Goal: Task Accomplishment & Management: Manage account settings

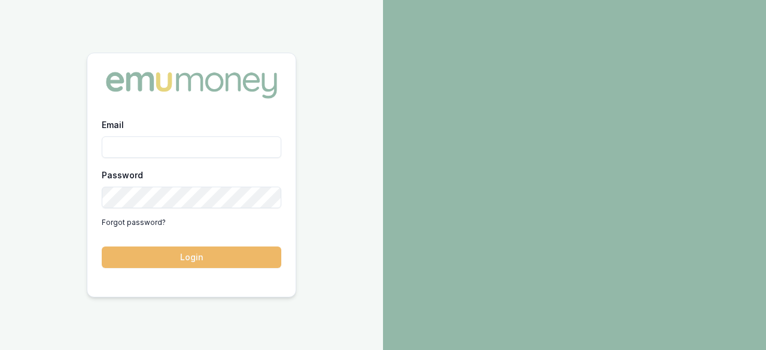
type input "laura.lamicela@emumoney.com.au"
click at [199, 258] on button "Login" at bounding box center [192, 258] width 180 height 22
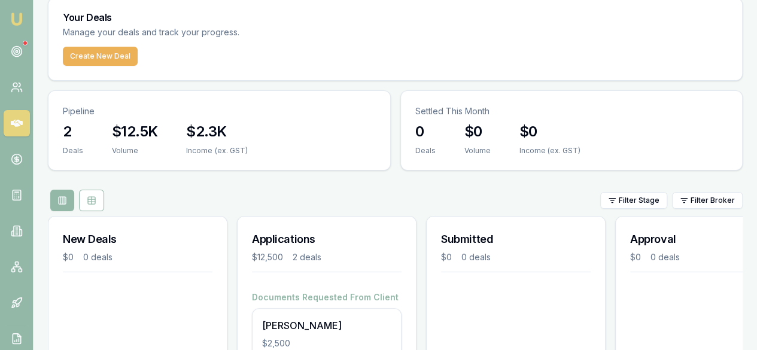
scroll to position [134, 0]
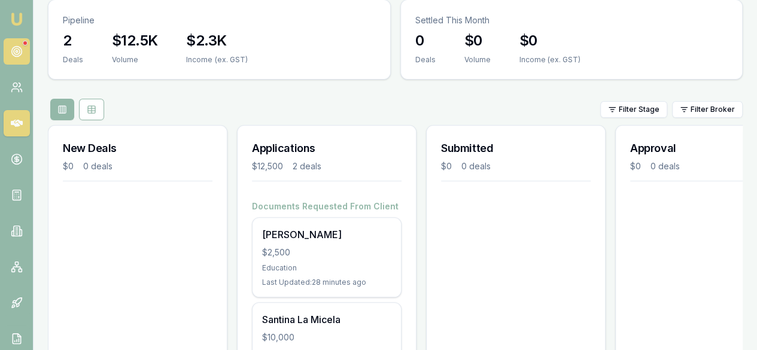
click at [22, 54] on icon at bounding box center [17, 52] width 12 height 12
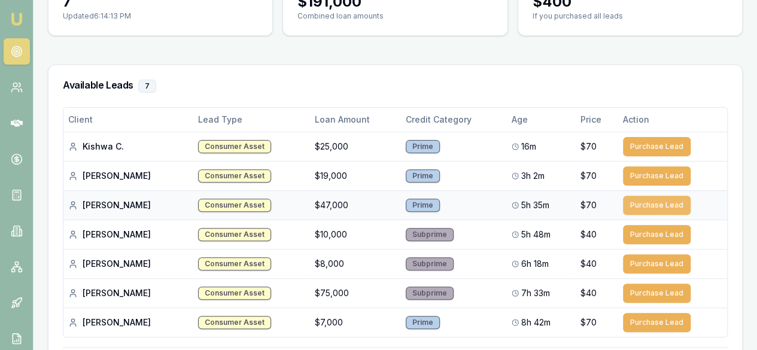
scroll to position [141, 0]
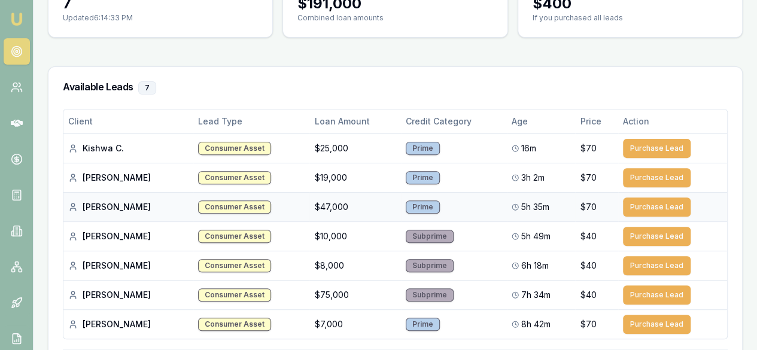
click at [224, 207] on div "Consumer Asset" at bounding box center [234, 207] width 73 height 13
click at [648, 207] on button "Purchase Lead" at bounding box center [657, 207] width 68 height 19
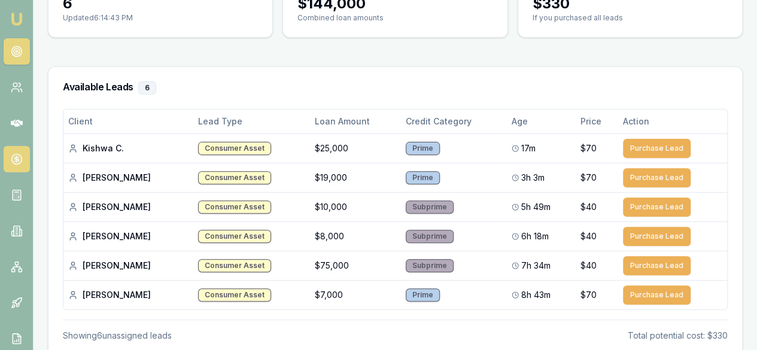
click at [20, 156] on circle at bounding box center [16, 159] width 10 height 10
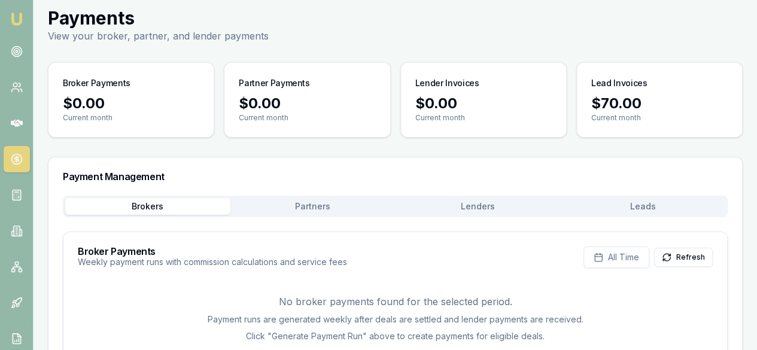
scroll to position [35, 0]
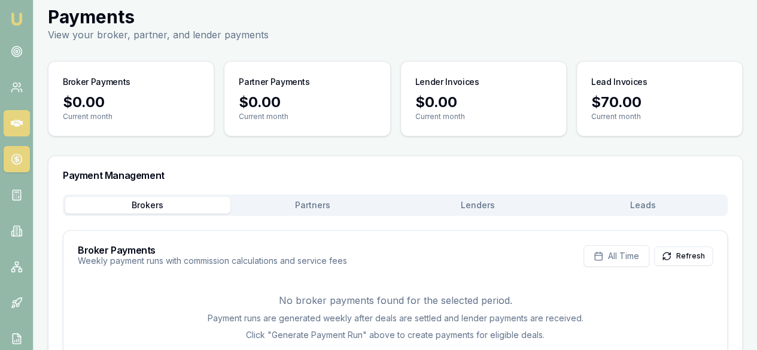
click at [17, 123] on icon at bounding box center [17, 123] width 12 height 7
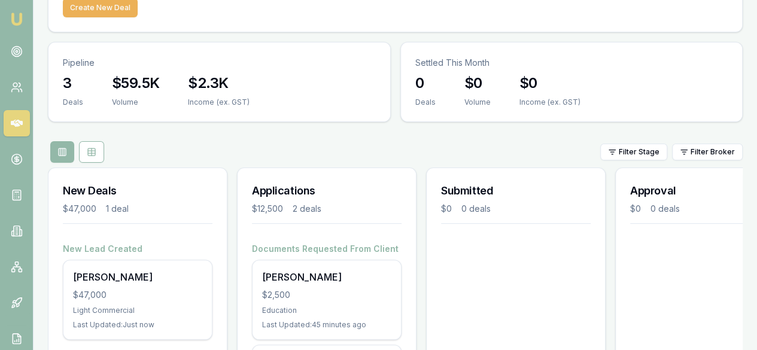
scroll to position [91, 0]
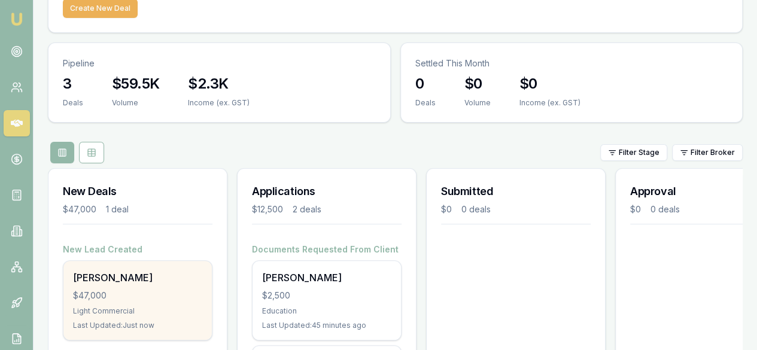
click at [119, 321] on div "Last Updated: Just now" at bounding box center [137, 326] width 129 height 10
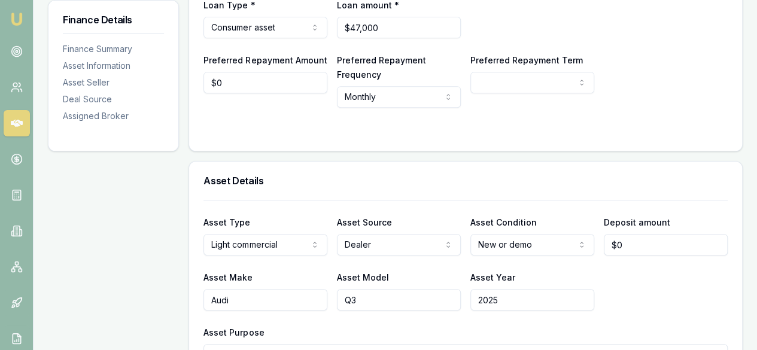
scroll to position [242, 0]
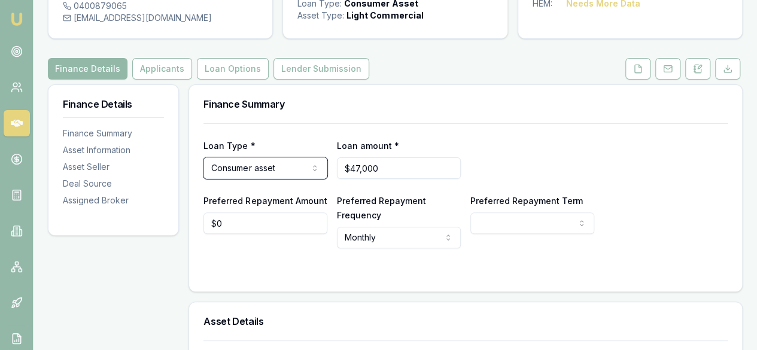
scroll to position [99, 0]
click at [153, 66] on button "Applicants" at bounding box center [162, 70] width 60 height 22
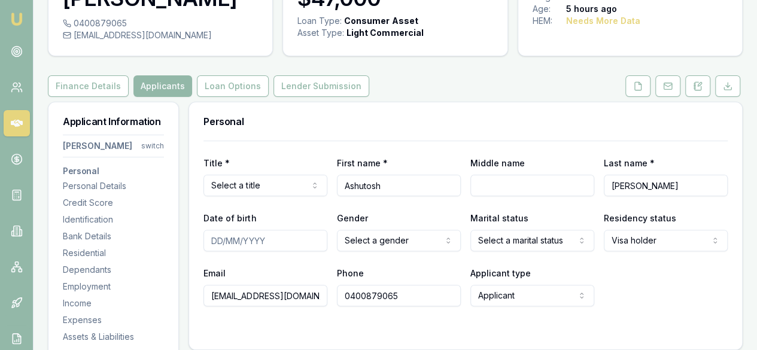
scroll to position [83, 0]
click at [86, 83] on button "Finance Details" at bounding box center [88, 86] width 81 height 22
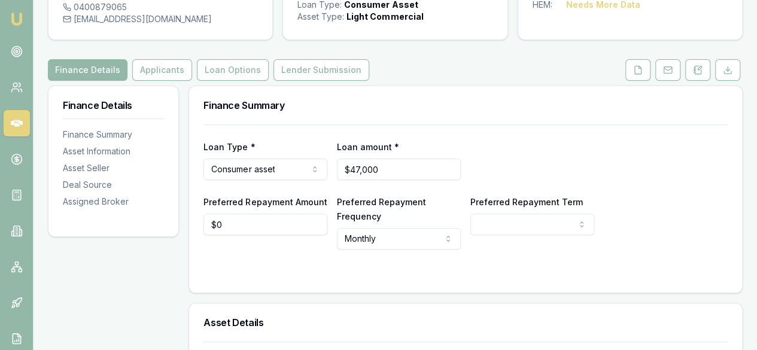
scroll to position [98, 0]
click at [162, 75] on button "Applicants" at bounding box center [162, 71] width 60 height 22
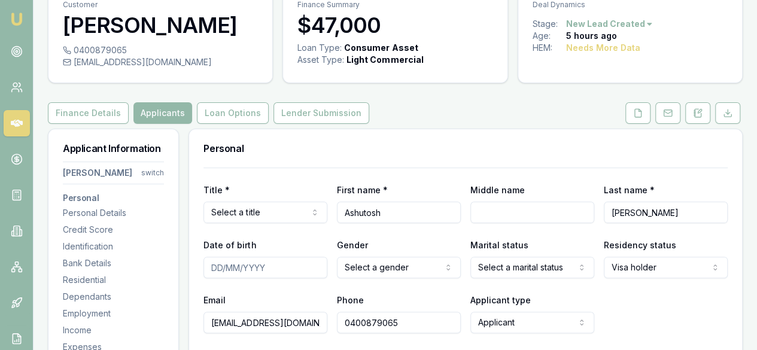
scroll to position [79, 0]
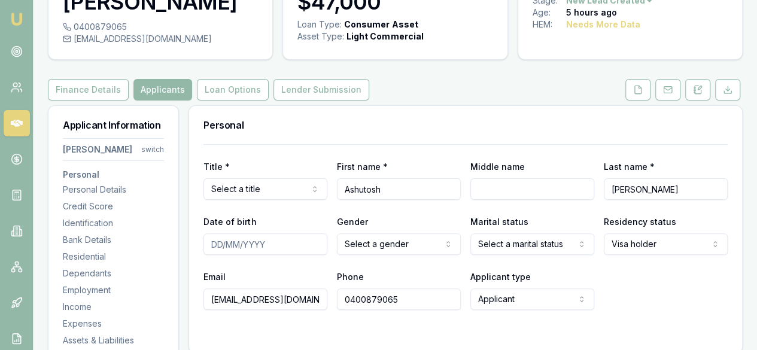
click at [387, 132] on div "Personal" at bounding box center [465, 125] width 553 height 38
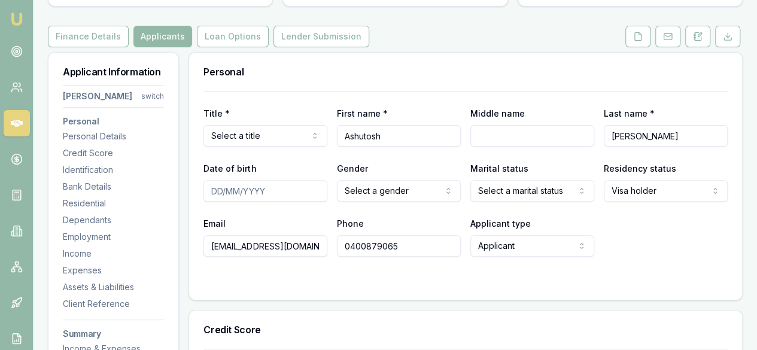
scroll to position [130, 0]
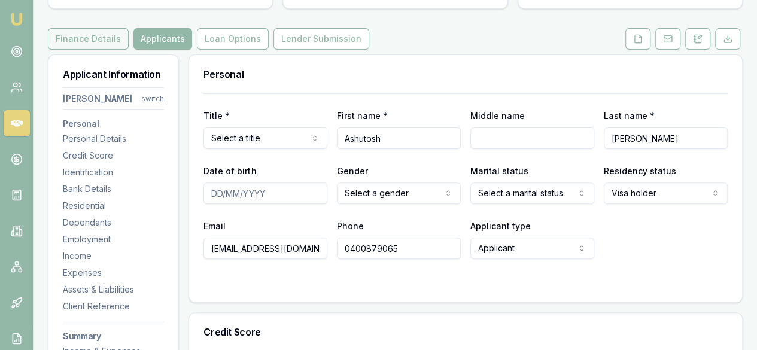
click at [101, 37] on button "Finance Details" at bounding box center [88, 39] width 81 height 22
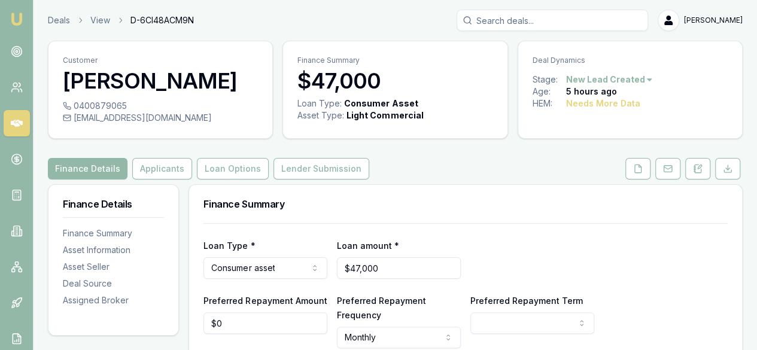
click at [421, 171] on div "Finance Details Applicants Loan Options Lender Submission" at bounding box center [395, 169] width 695 height 22
click at [697, 169] on icon at bounding box center [698, 169] width 10 height 10
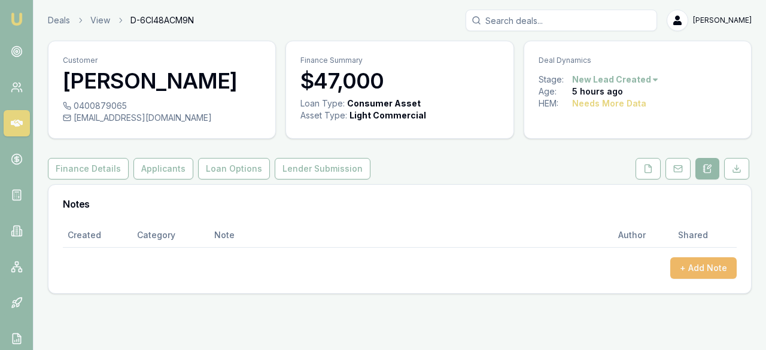
click at [694, 274] on button "+ Add Note" at bounding box center [704, 268] width 66 height 22
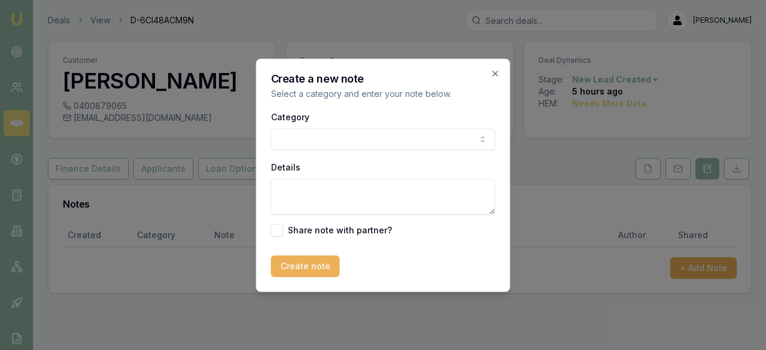
click at [485, 142] on body "Emu Broker Deals View D-6CI48ACM9N [PERSON_NAME] Toggle Menu Customer [PERSON_N…" at bounding box center [383, 175] width 766 height 350
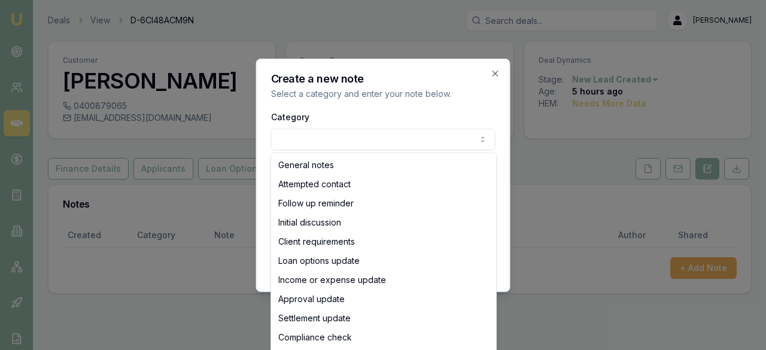
select select "ATTEMPTED_CONTACT"
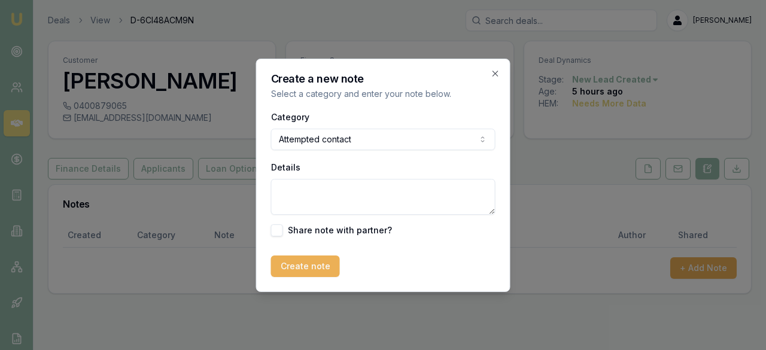
click at [348, 190] on textarea "Details" at bounding box center [383, 197] width 225 height 36
type textarea "I have tried calling him and have texe"
type button "on"
click at [425, 191] on textarea "I have tried calling him and have texe" at bounding box center [383, 197] width 225 height 36
click at [369, 190] on textarea "I have tried calling him and have texted the client" at bounding box center [383, 197] width 225 height 36
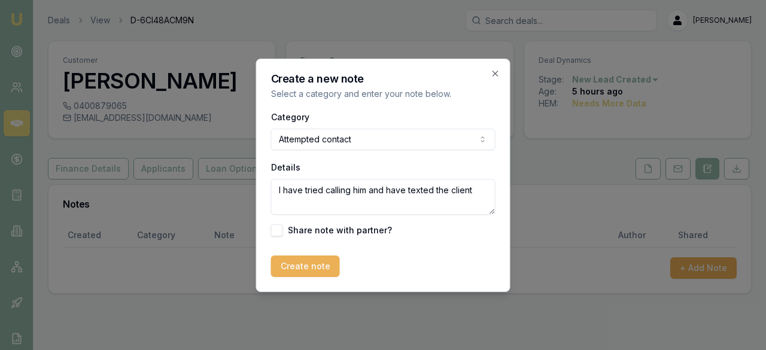
click at [365, 191] on textarea "I have tried calling him and have texted the client" at bounding box center [383, 197] width 225 height 36
click at [395, 214] on textarea "I have tried calling and have texted the client" at bounding box center [383, 197] width 225 height 36
click at [356, 192] on textarea "I have tried calling and have texted the client" at bounding box center [383, 197] width 225 height 36
click at [459, 195] on textarea "I have tried calling and have texted the client" at bounding box center [383, 197] width 225 height 36
type textarea "I have tried calling and have texted the client."
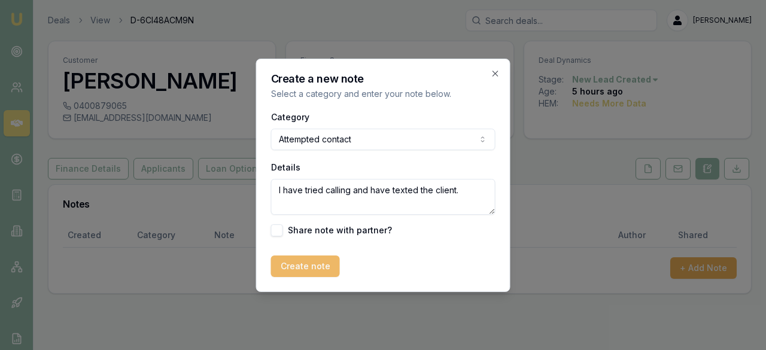
click at [322, 266] on button "Create note" at bounding box center [305, 267] width 69 height 22
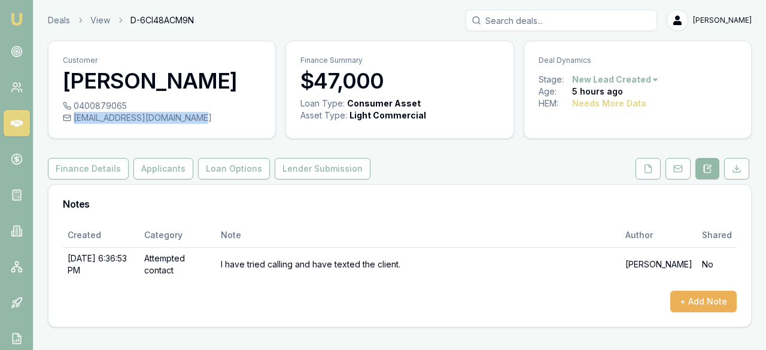
click at [202, 122] on div "[EMAIL_ADDRESS][DOMAIN_NAME]" at bounding box center [162, 118] width 198 height 12
drag, startPoint x: 201, startPoint y: 120, endPoint x: 204, endPoint y: 131, distance: 11.8
click at [204, 131] on div "0400879065 [EMAIL_ADDRESS][DOMAIN_NAME]" at bounding box center [161, 119] width 227 height 38
copy div "[EMAIL_ADDRESS][DOMAIN_NAME]"
